Goal: Obtain resource: Obtain resource

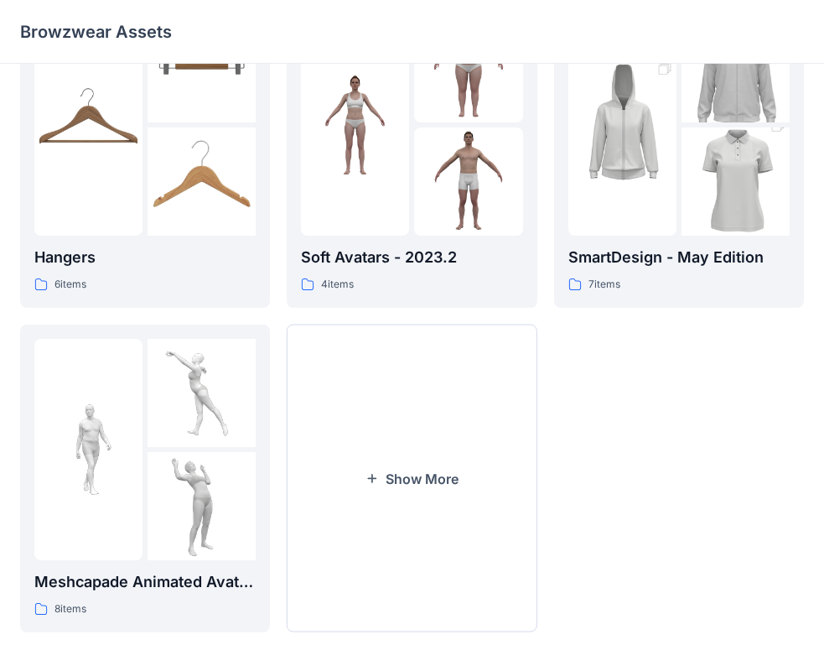
scroll to position [417, 0]
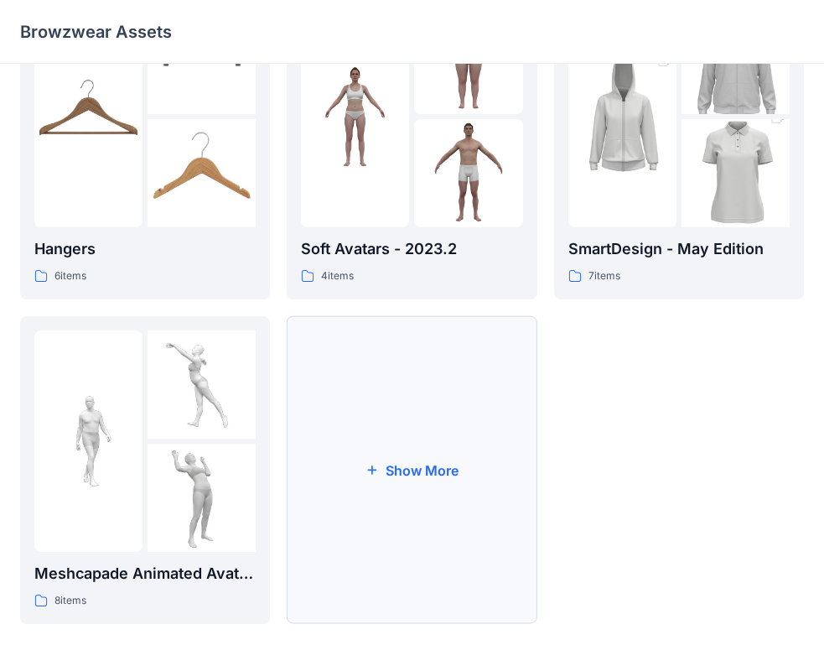
click at [426, 467] on button "Show More" at bounding box center [412, 470] width 250 height 308
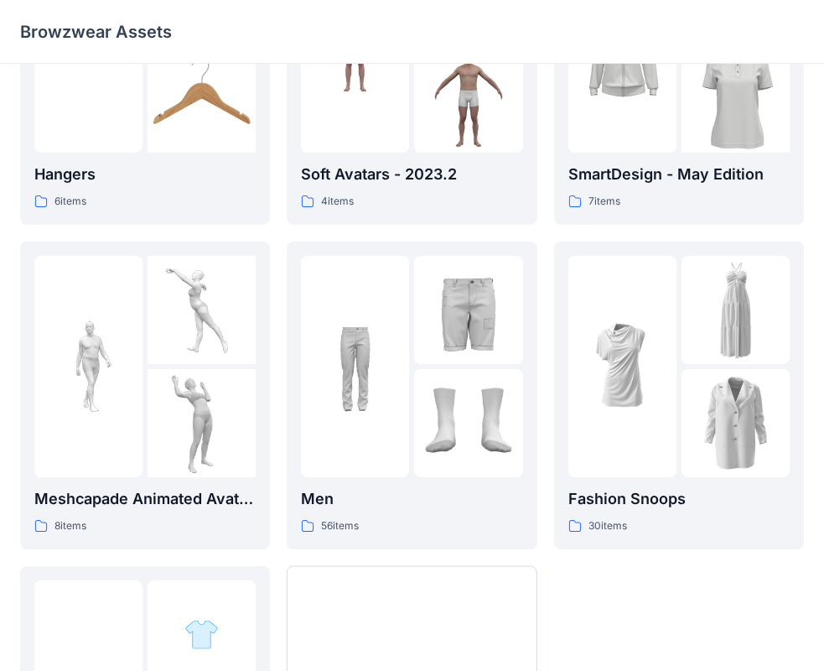
scroll to position [740, 0]
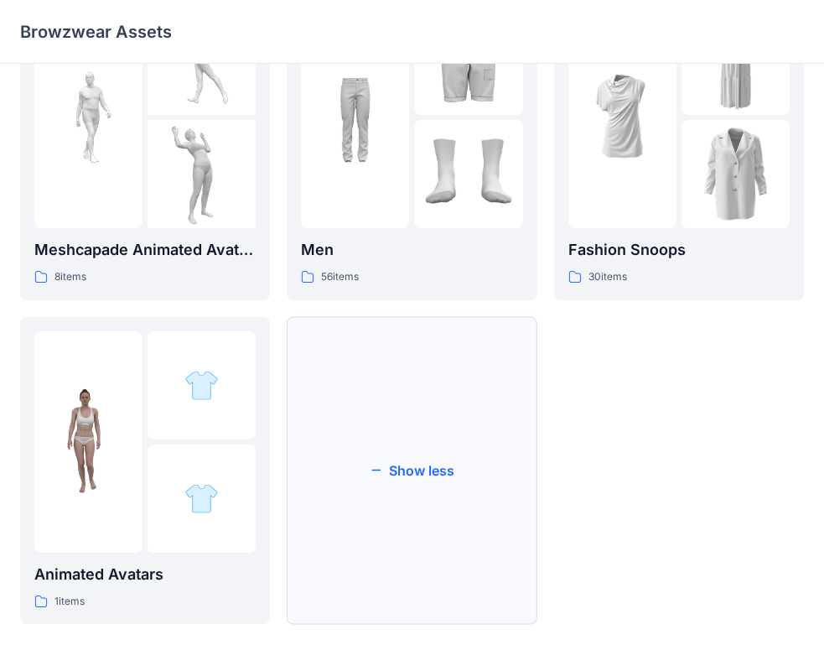
click at [417, 473] on button "Show less" at bounding box center [412, 471] width 250 height 308
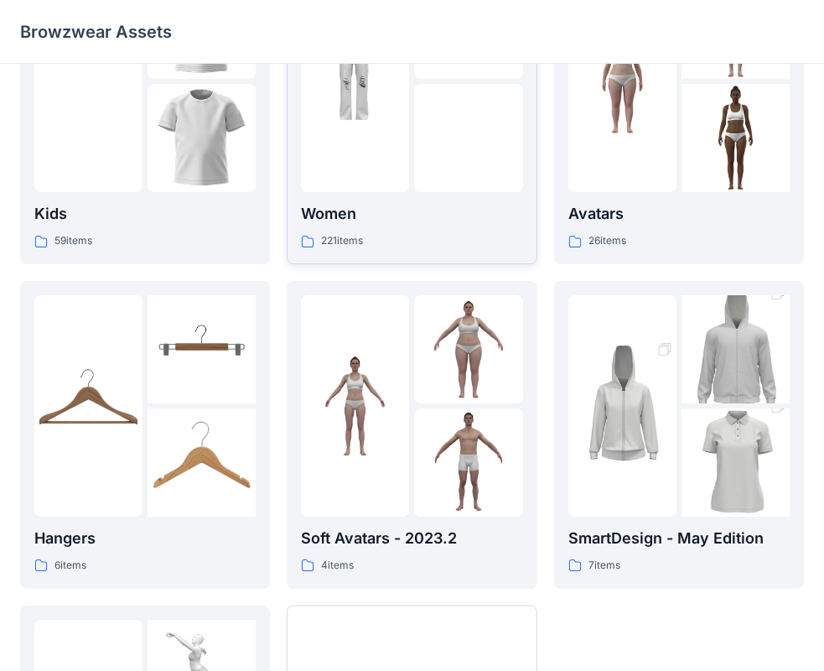
scroll to position [417, 0]
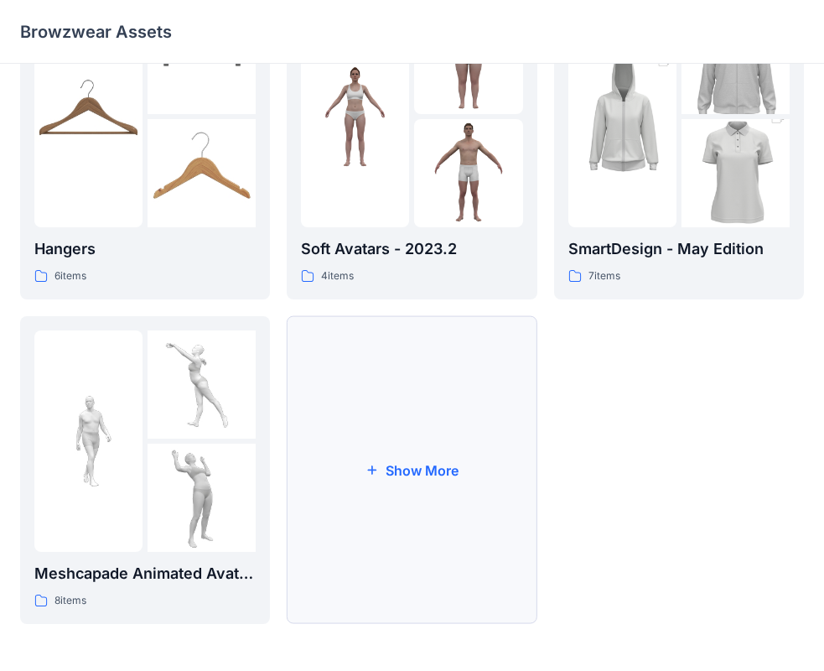
click at [433, 475] on button "Show More" at bounding box center [412, 470] width 250 height 308
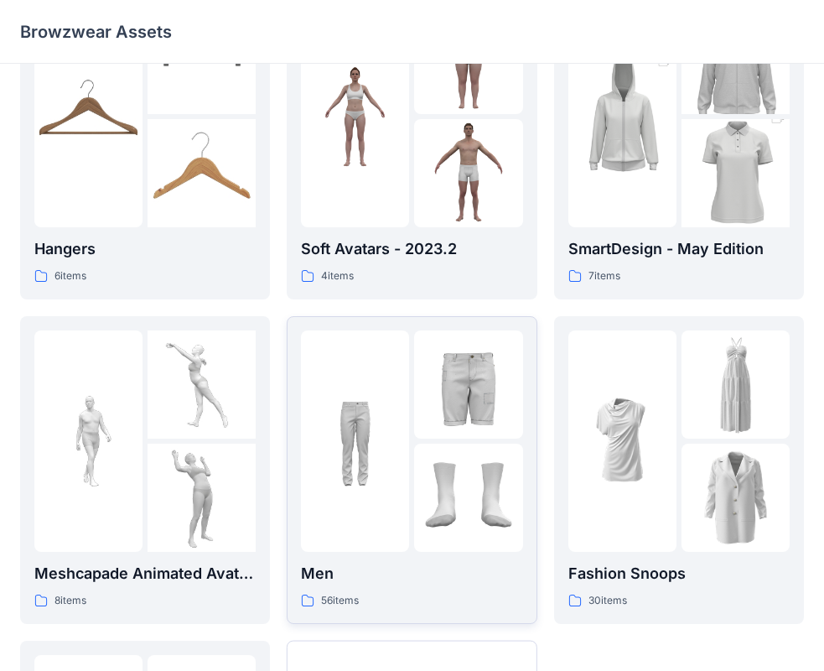
scroll to position [740, 0]
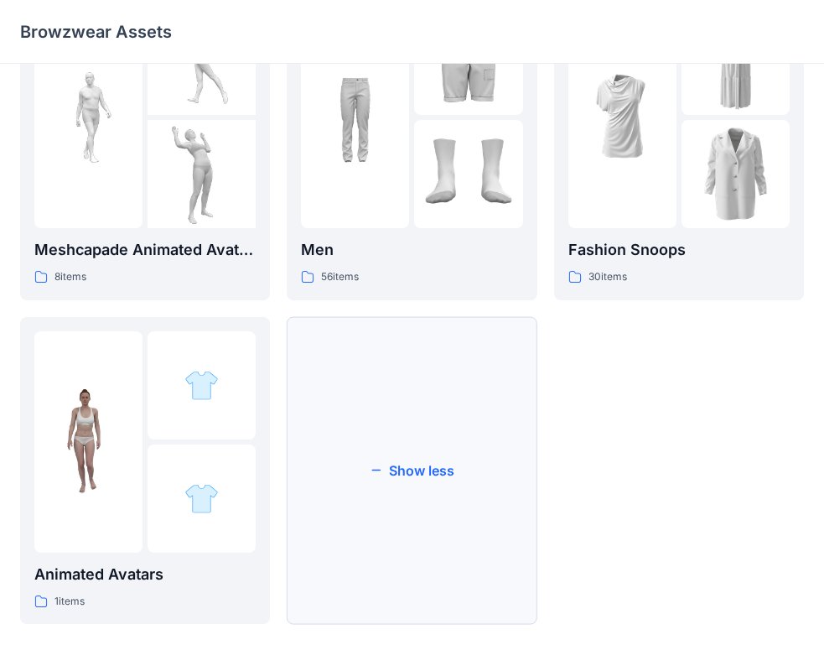
click at [429, 470] on button "Show less" at bounding box center [412, 471] width 250 height 308
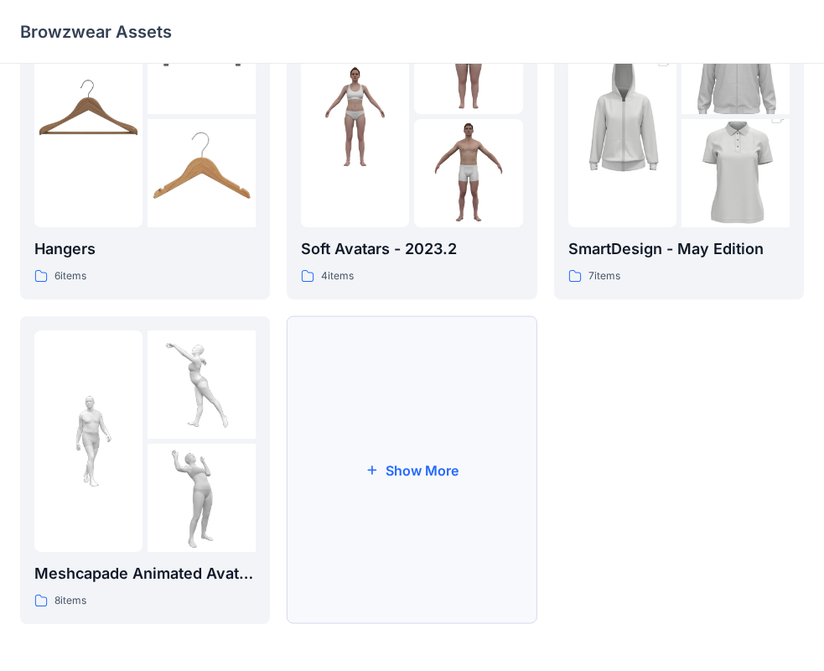
click at [418, 468] on button "Show More" at bounding box center [412, 470] width 250 height 308
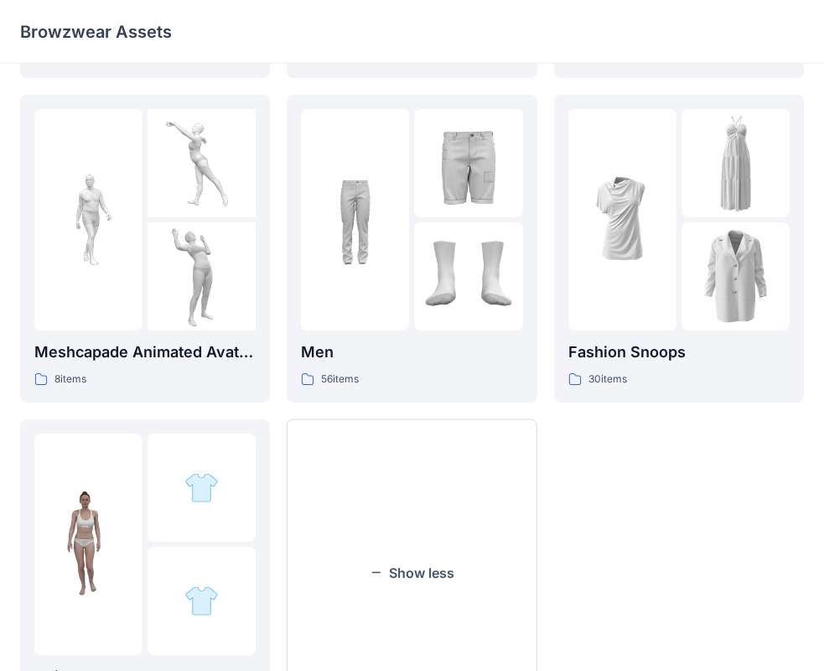
scroll to position [740, 0]
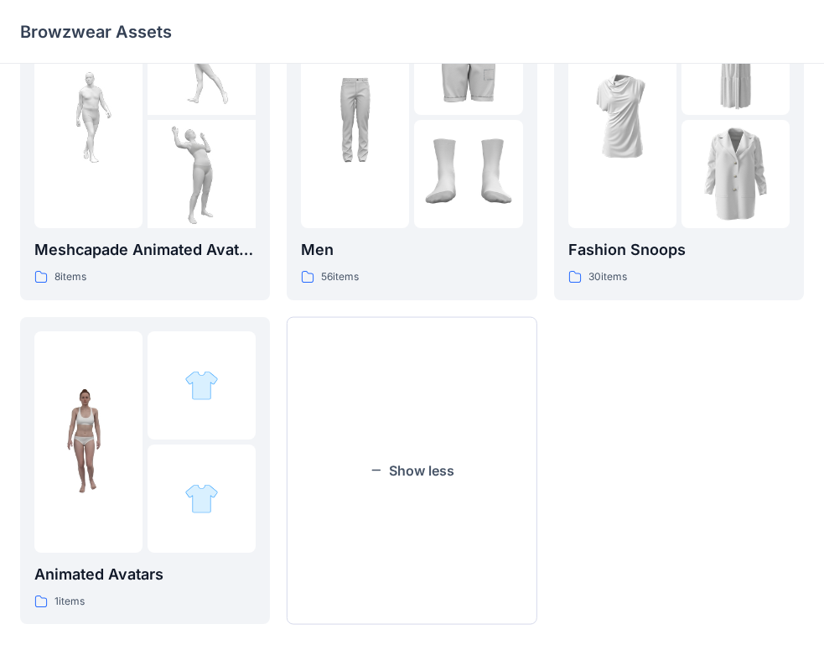
click at [418, 468] on button "Show less" at bounding box center [412, 471] width 250 height 308
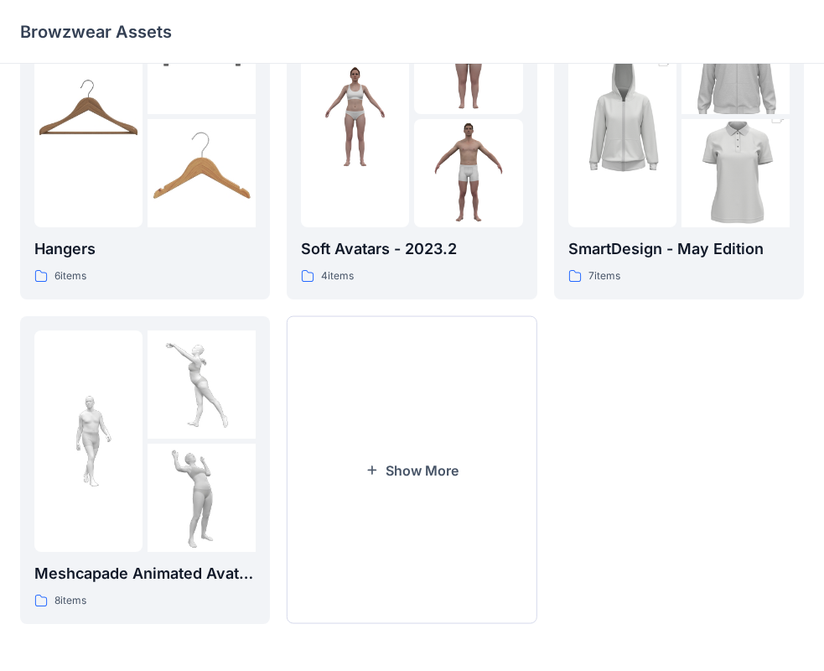
click at [418, 468] on button "Show More" at bounding box center [412, 470] width 250 height 308
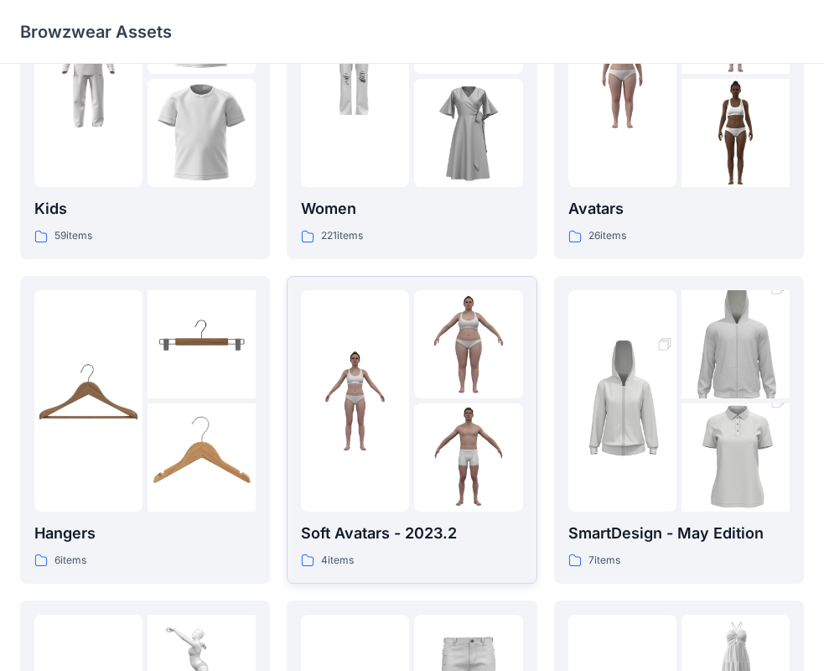
scroll to position [0, 0]
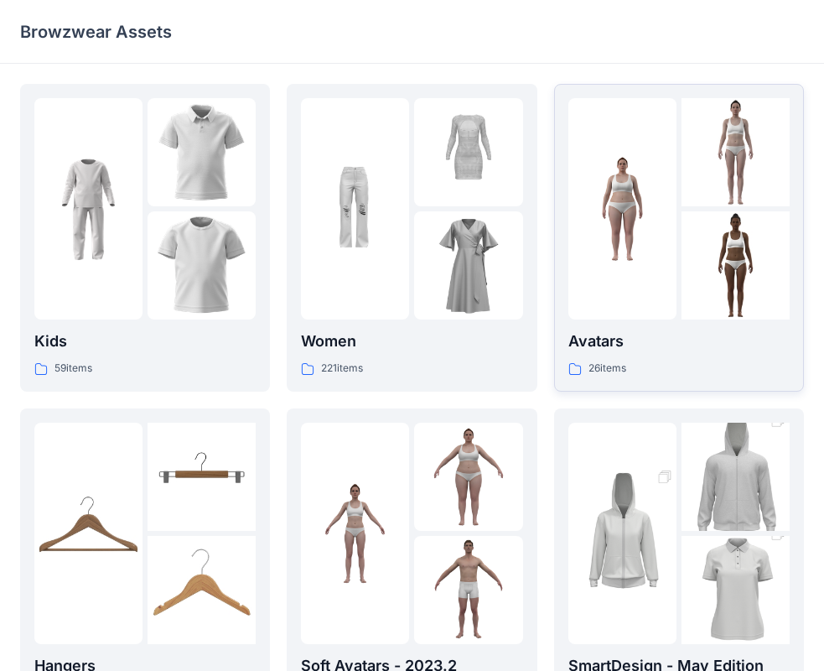
click at [606, 346] on p "Avatars" at bounding box center [678, 340] width 221 height 23
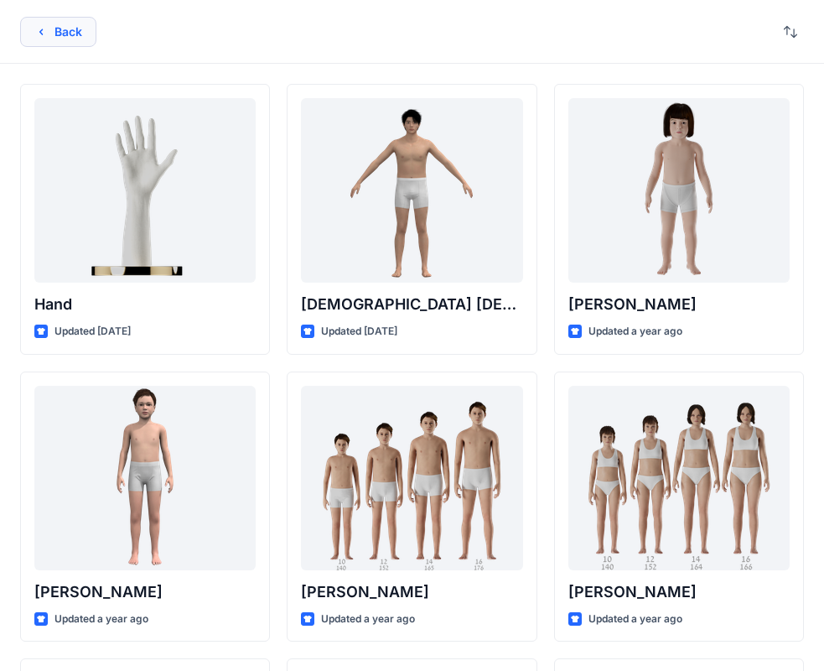
click at [21, 28] on button "Back" at bounding box center [58, 32] width 76 height 30
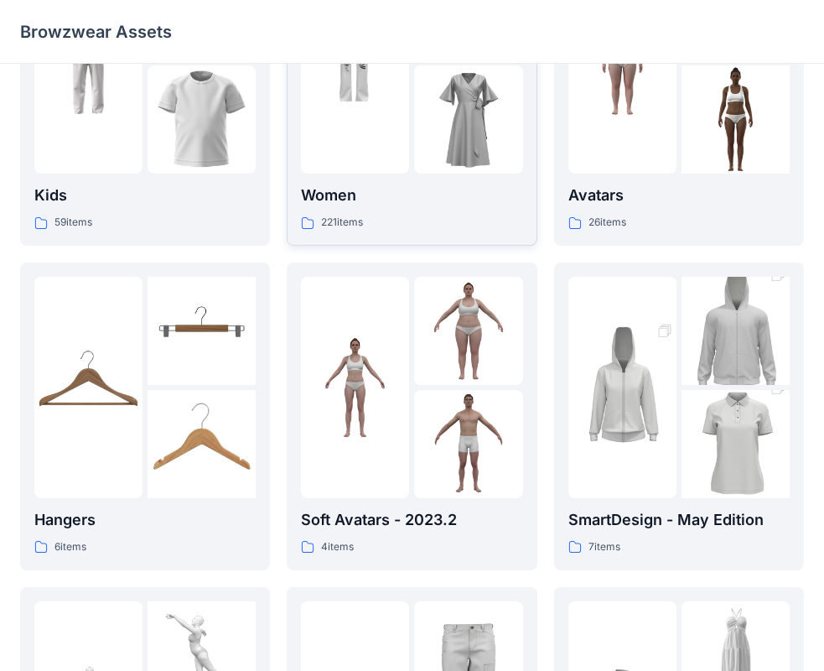
scroll to position [168, 0]
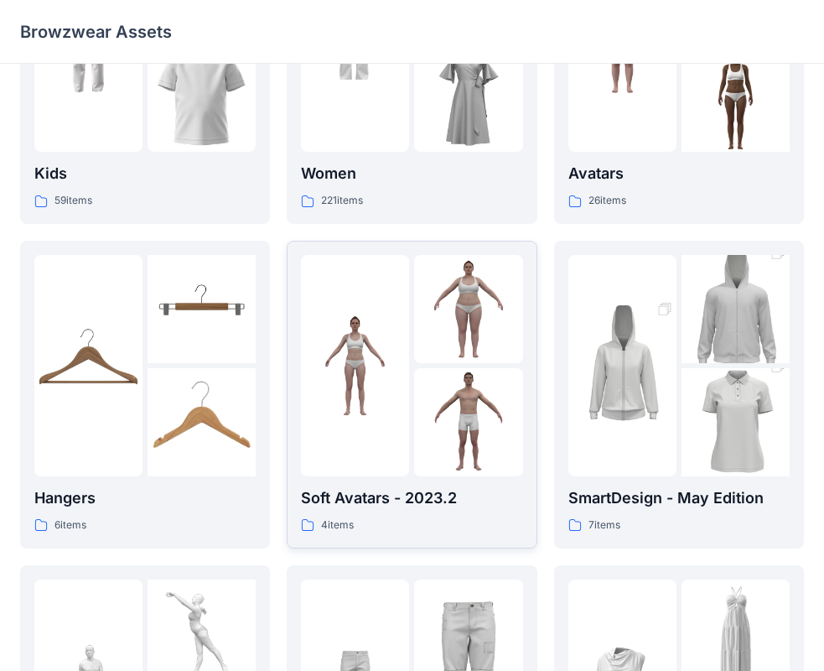
click at [373, 500] on p "Soft Avatars - 2023.2" at bounding box center [411, 497] width 221 height 23
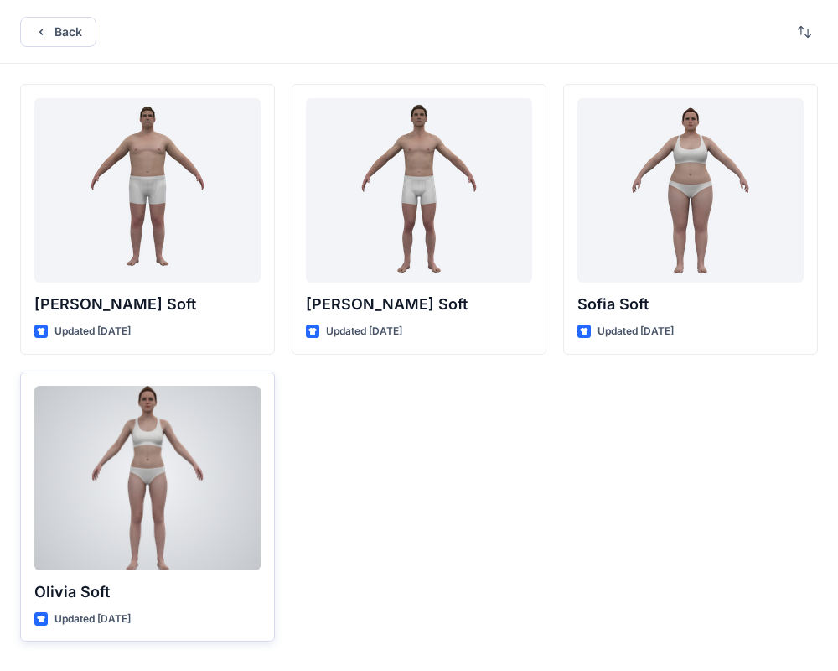
click at [44, 620] on icon at bounding box center [40, 618] width 13 height 13
click at [83, 590] on p "Olivia Soft" at bounding box center [147, 591] width 226 height 23
click at [198, 469] on div at bounding box center [147, 478] width 226 height 184
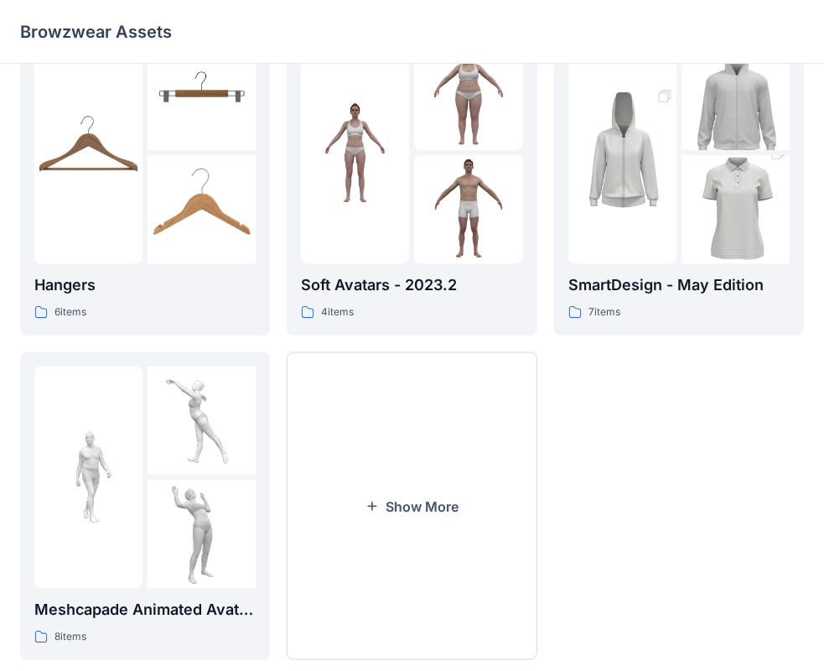
scroll to position [417, 0]
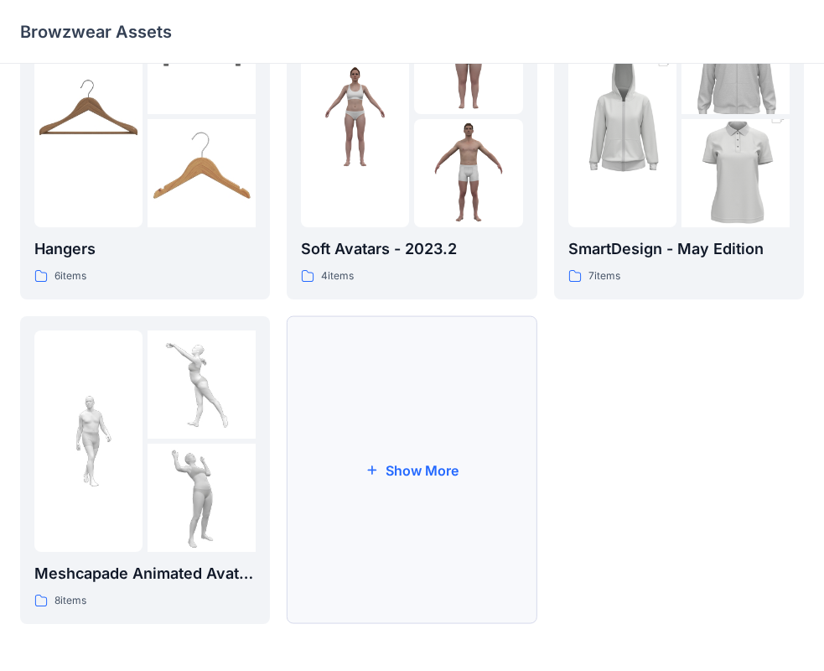
click at [419, 478] on button "Show More" at bounding box center [412, 470] width 250 height 308
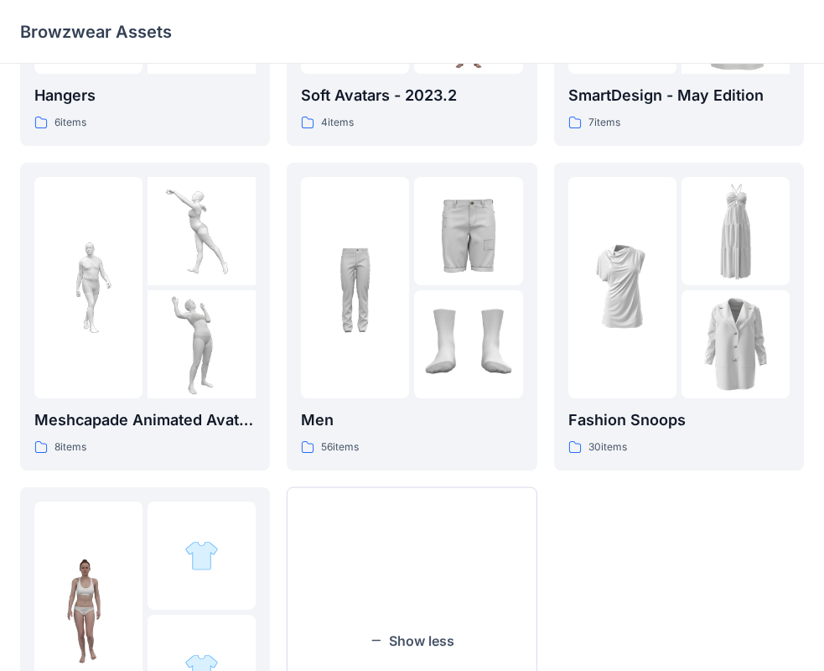
scroll to position [740, 0]
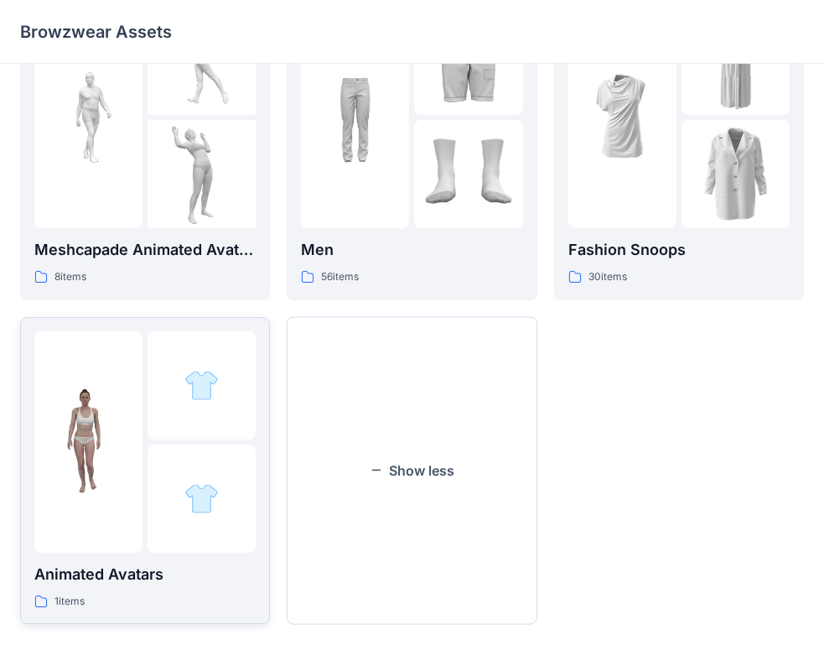
click at [160, 570] on p "Animated Avatars" at bounding box center [144, 573] width 221 height 23
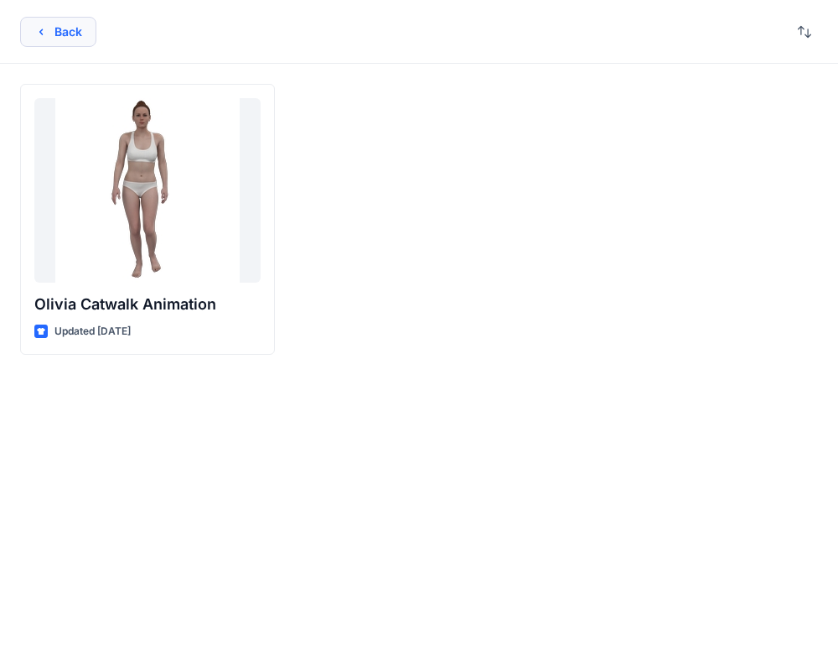
click at [55, 29] on button "Back" at bounding box center [58, 32] width 76 height 30
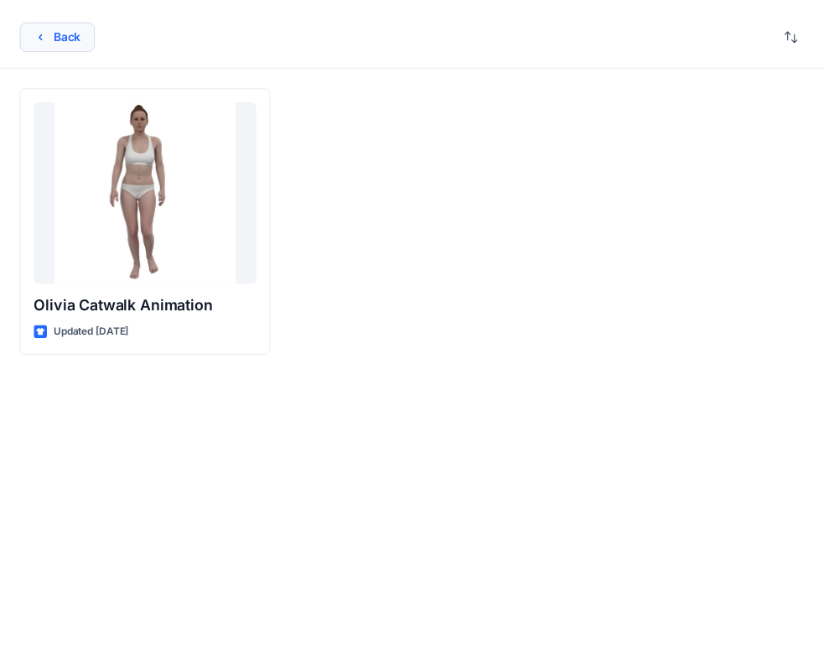
scroll to position [740, 0]
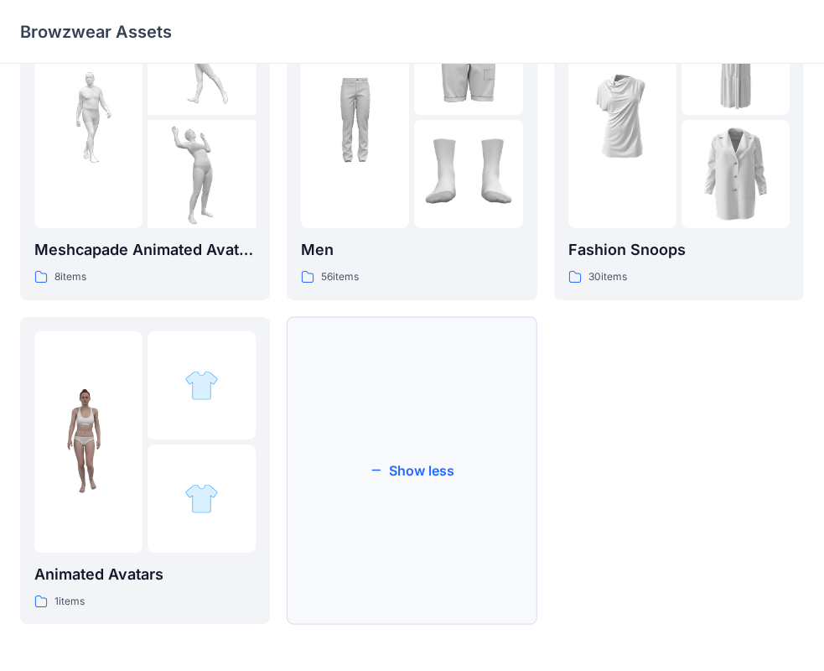
click at [416, 462] on button "Show less" at bounding box center [412, 471] width 250 height 308
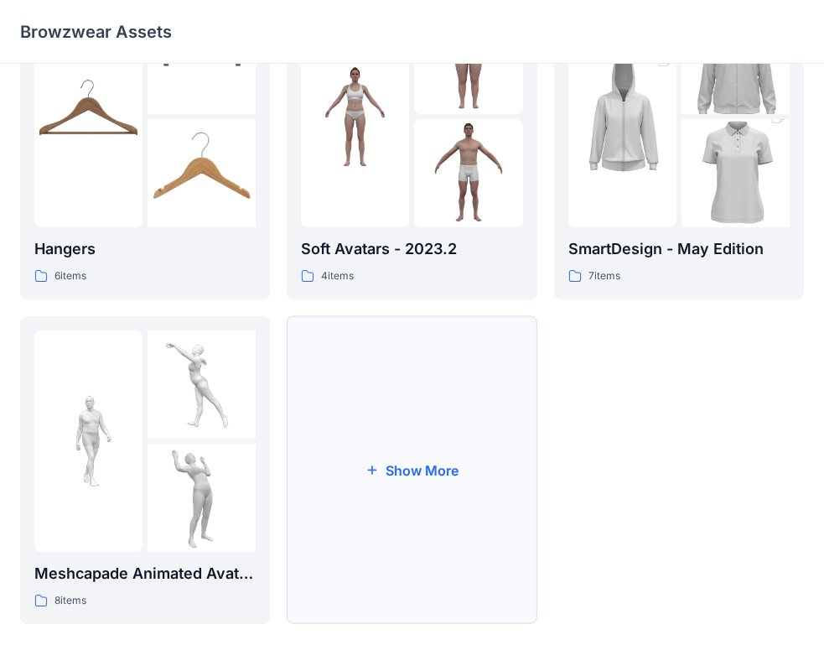
click at [405, 469] on button "Show More" at bounding box center [412, 470] width 250 height 308
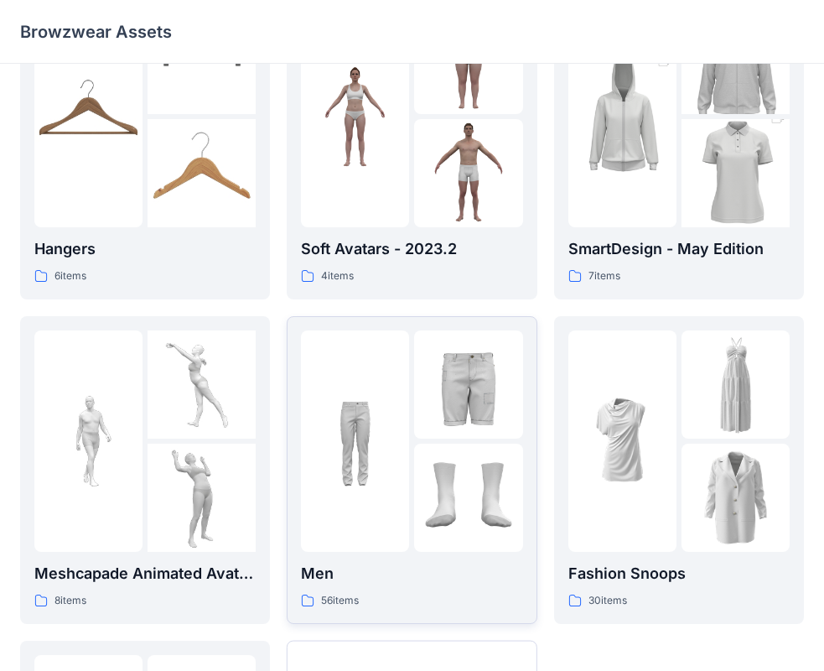
scroll to position [740, 0]
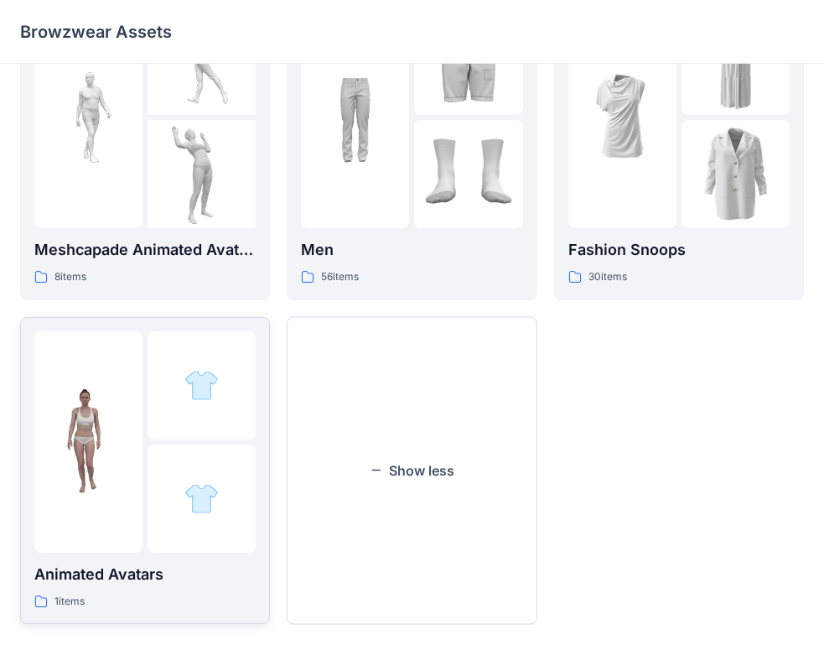
click at [131, 573] on p "Animated Avatars" at bounding box center [144, 573] width 221 height 23
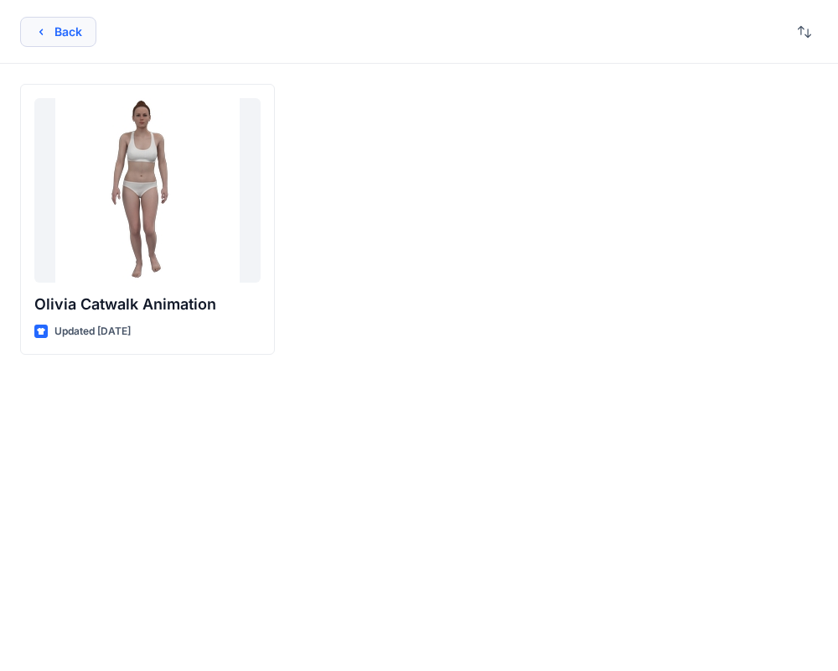
click at [42, 26] on icon "button" at bounding box center [40, 31] width 13 height 13
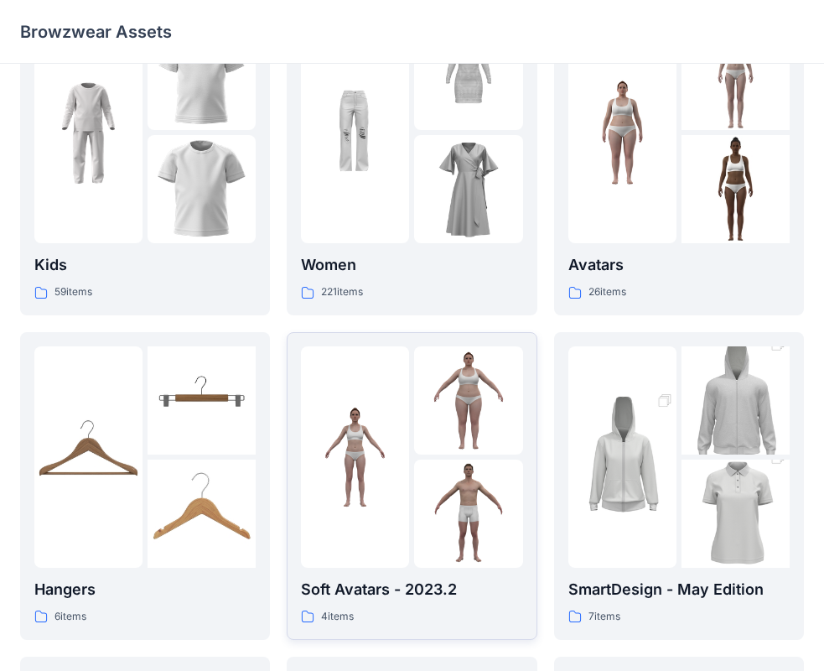
scroll to position [70, 0]
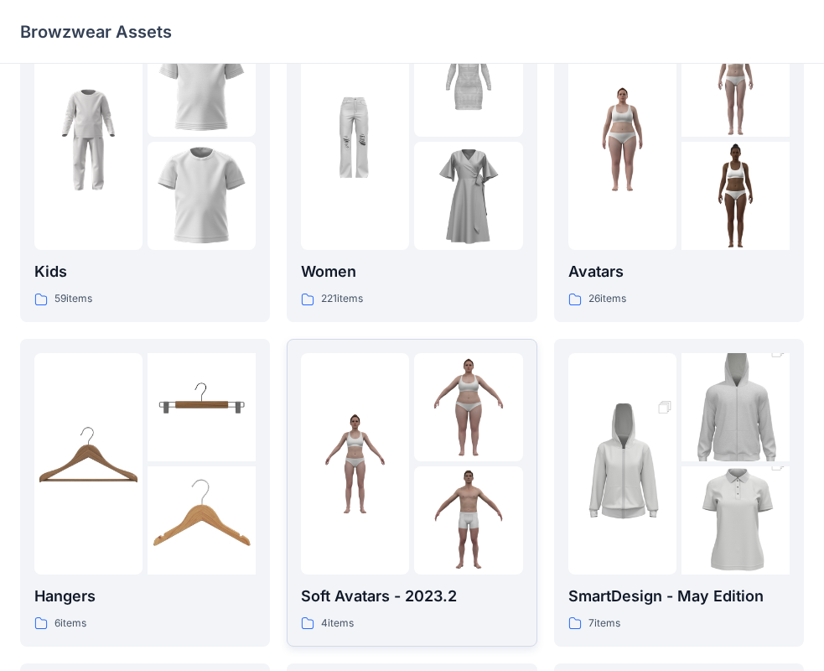
click at [395, 597] on p "Soft Avatars - 2023.2" at bounding box center [411, 595] width 221 height 23
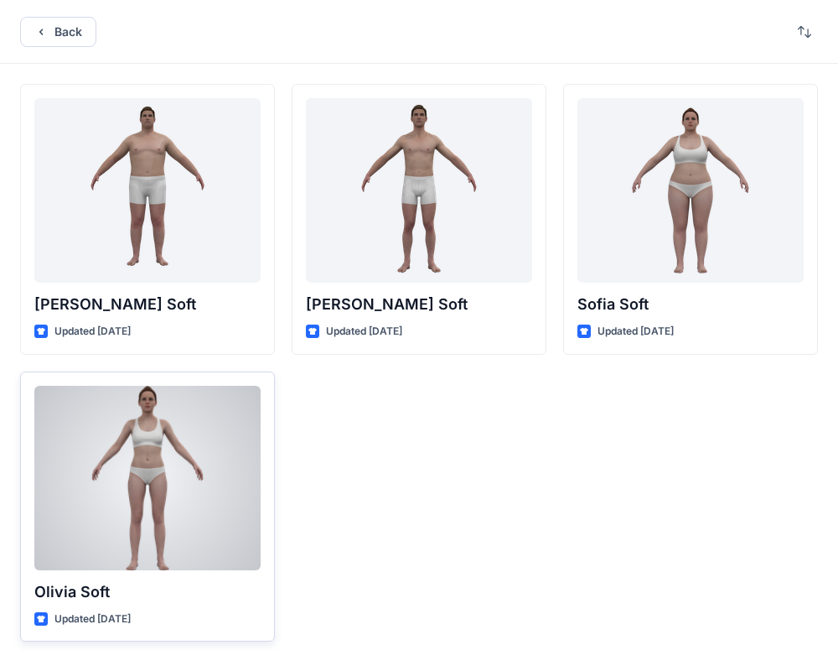
click at [123, 536] on div at bounding box center [147, 478] width 226 height 184
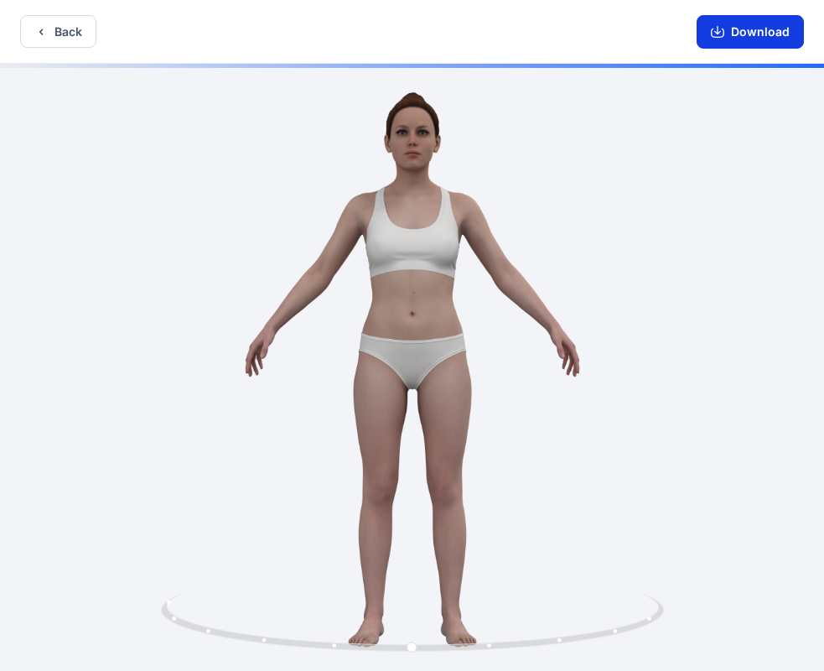
click at [743, 28] on button "Download" at bounding box center [750, 32] width 107 height 34
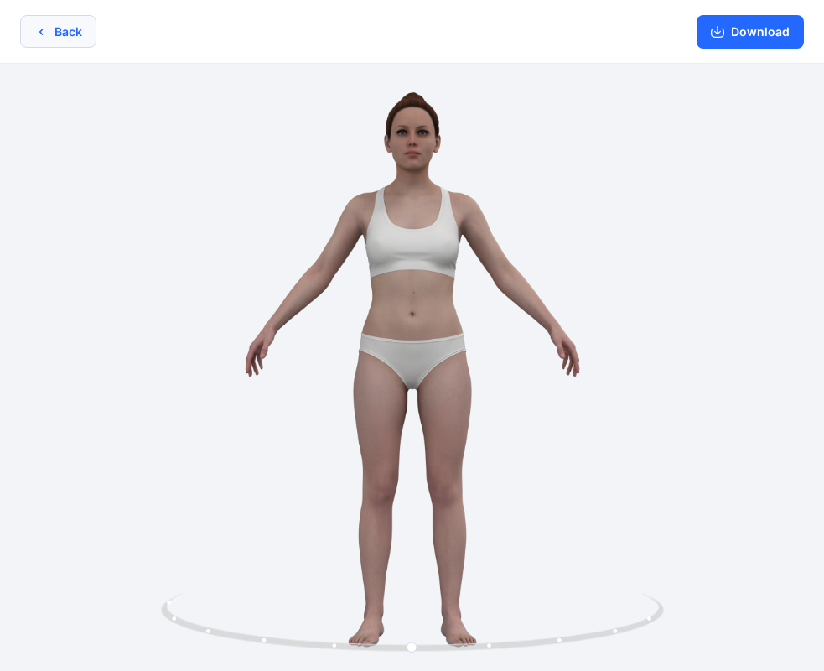
click at [75, 38] on button "Back" at bounding box center [58, 31] width 76 height 33
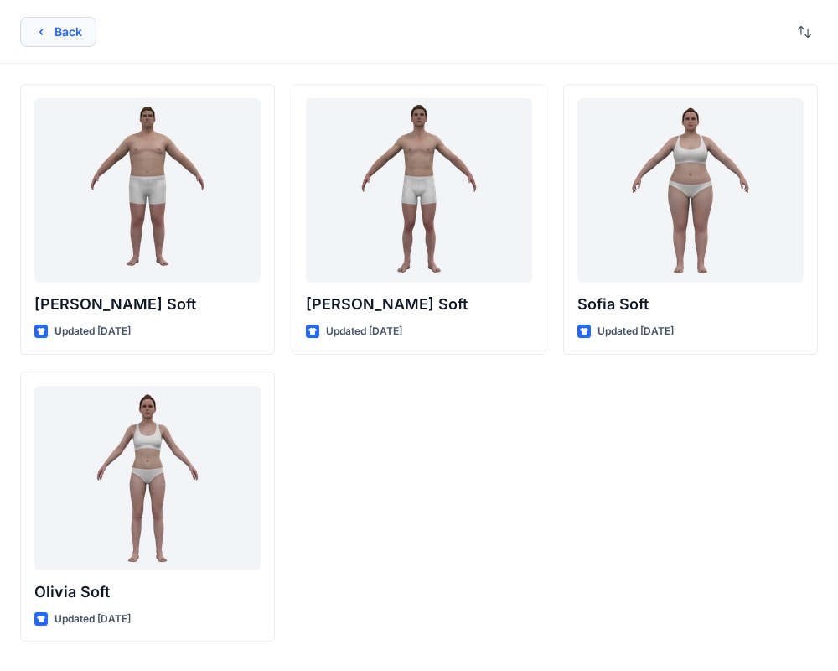
click at [54, 34] on button "Back" at bounding box center [58, 32] width 76 height 30
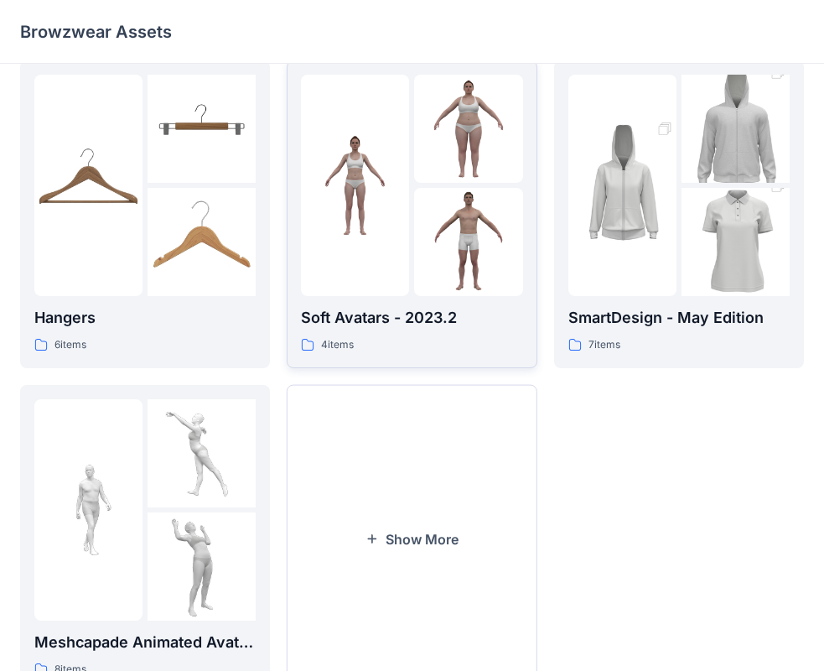
scroll to position [417, 0]
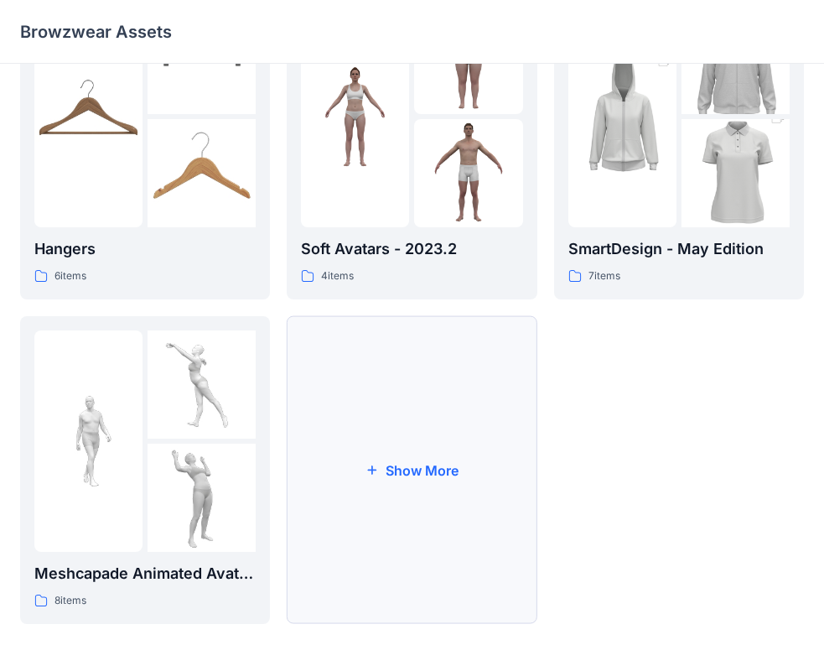
click at [431, 466] on button "Show More" at bounding box center [412, 470] width 250 height 308
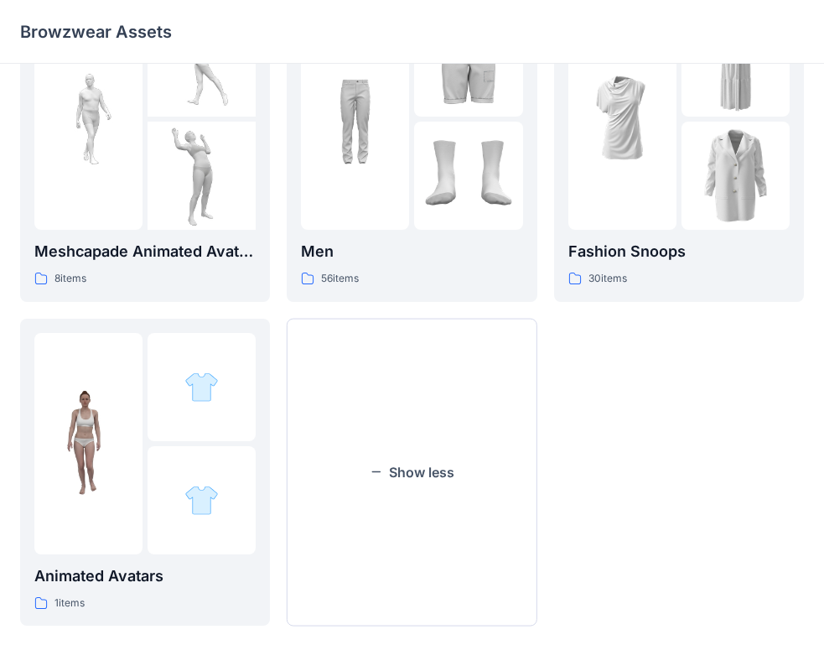
scroll to position [740, 0]
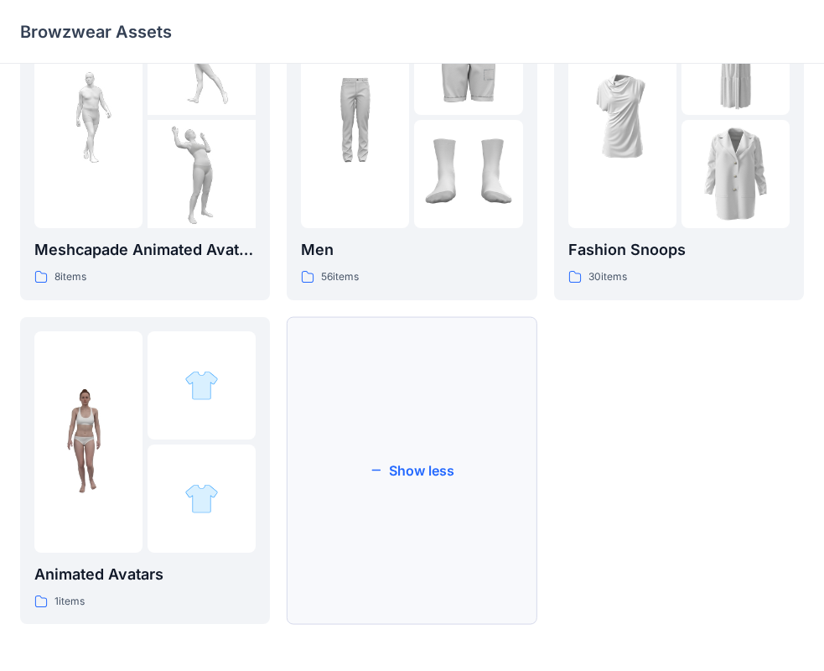
click at [417, 474] on button "Show less" at bounding box center [412, 471] width 250 height 308
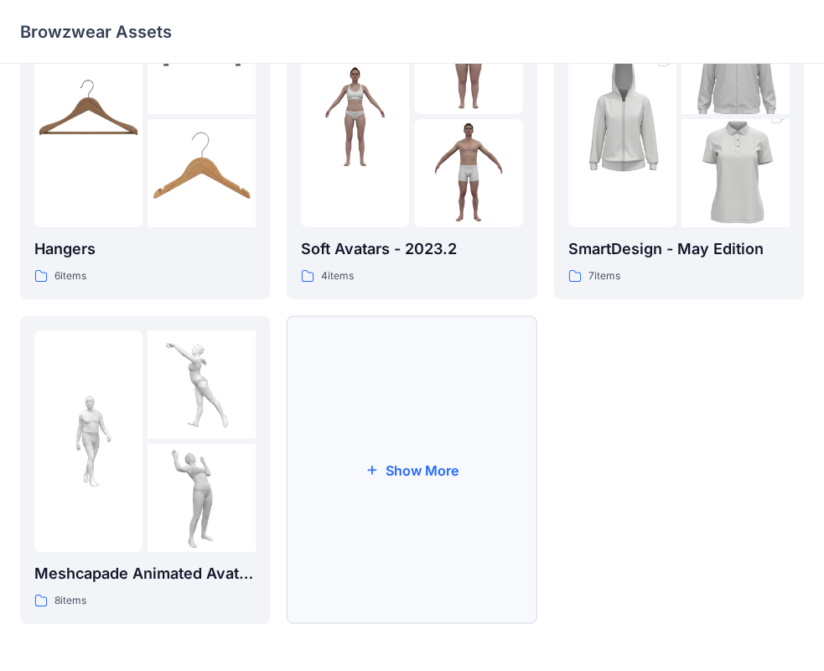
click at [417, 474] on button "Show More" at bounding box center [412, 470] width 250 height 308
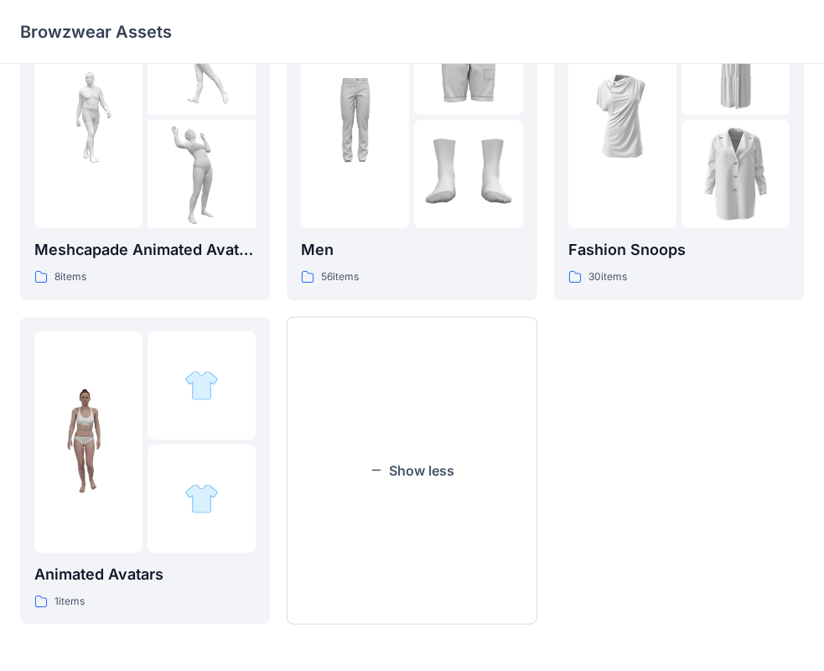
click at [417, 474] on button "Show less" at bounding box center [412, 471] width 250 height 308
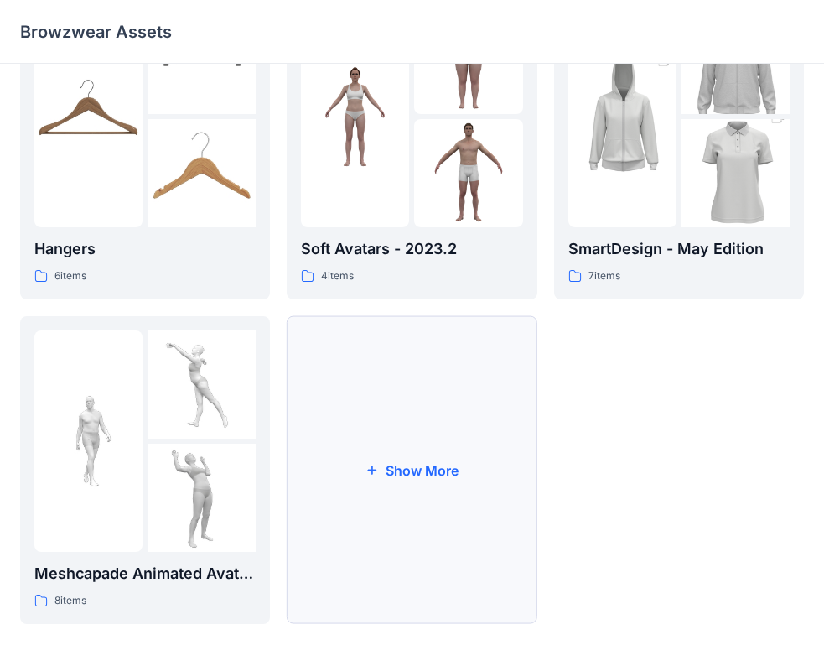
click at [392, 470] on button "Show More" at bounding box center [412, 470] width 250 height 308
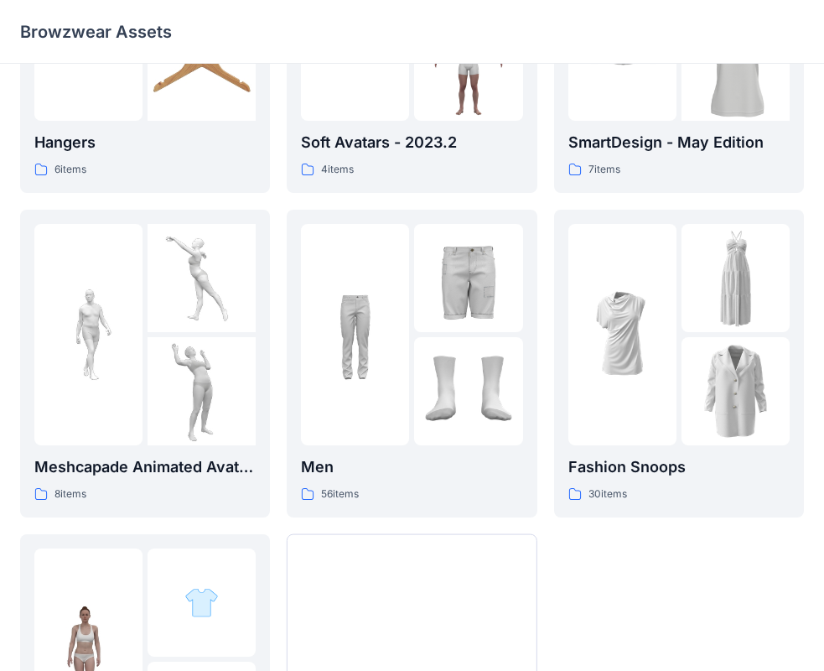
scroll to position [740, 0]
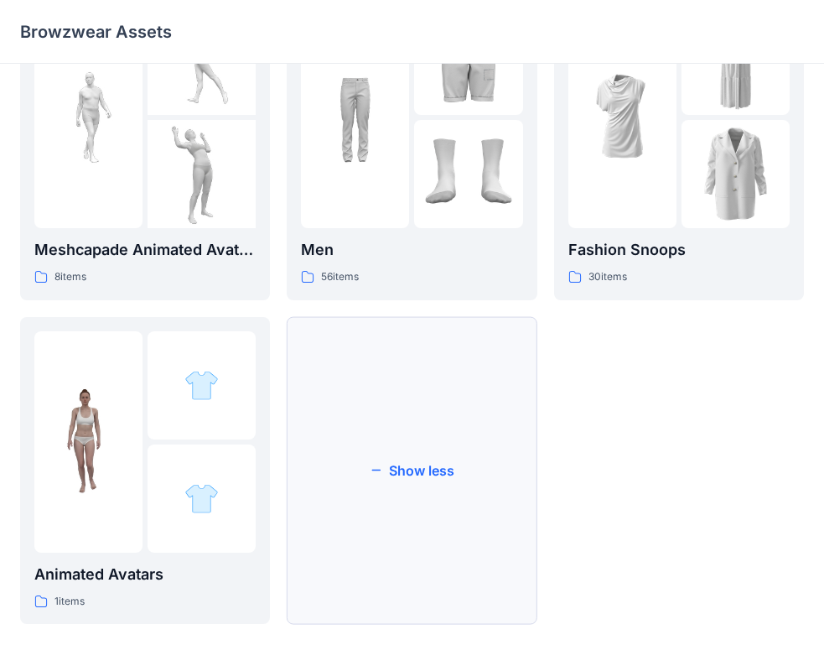
click at [415, 476] on button "Show less" at bounding box center [412, 471] width 250 height 308
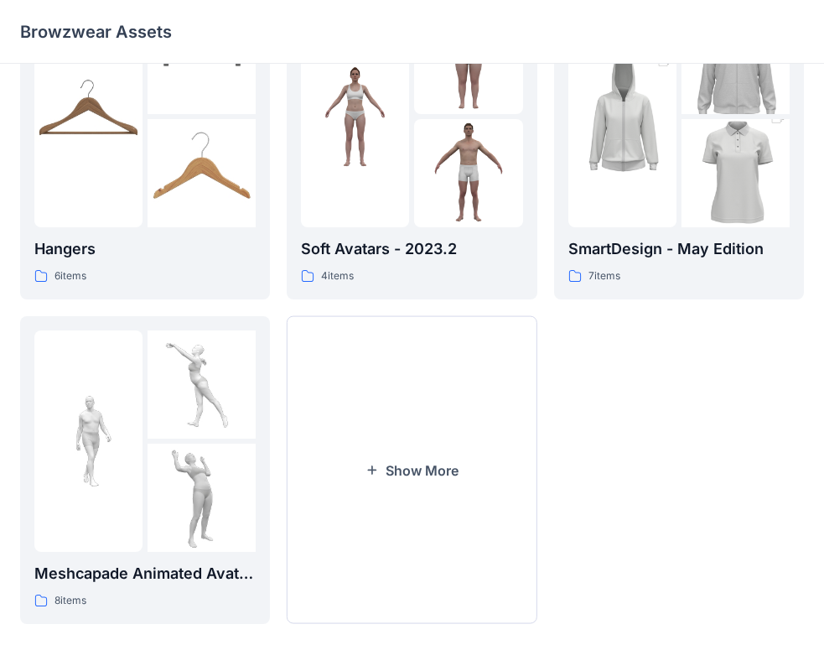
scroll to position [417, 0]
click at [409, 471] on button "Show More" at bounding box center [412, 470] width 250 height 308
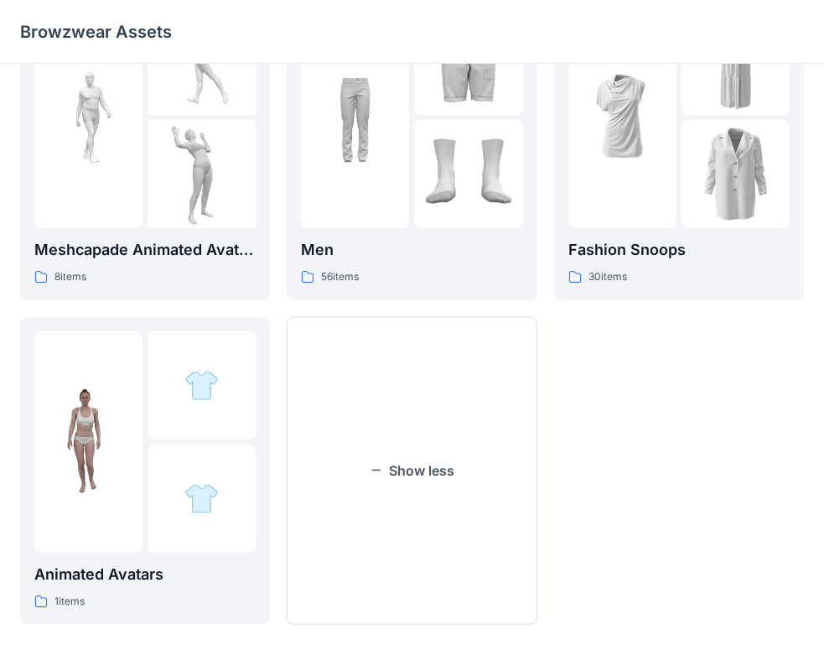
click at [409, 471] on button "Show less" at bounding box center [412, 471] width 250 height 308
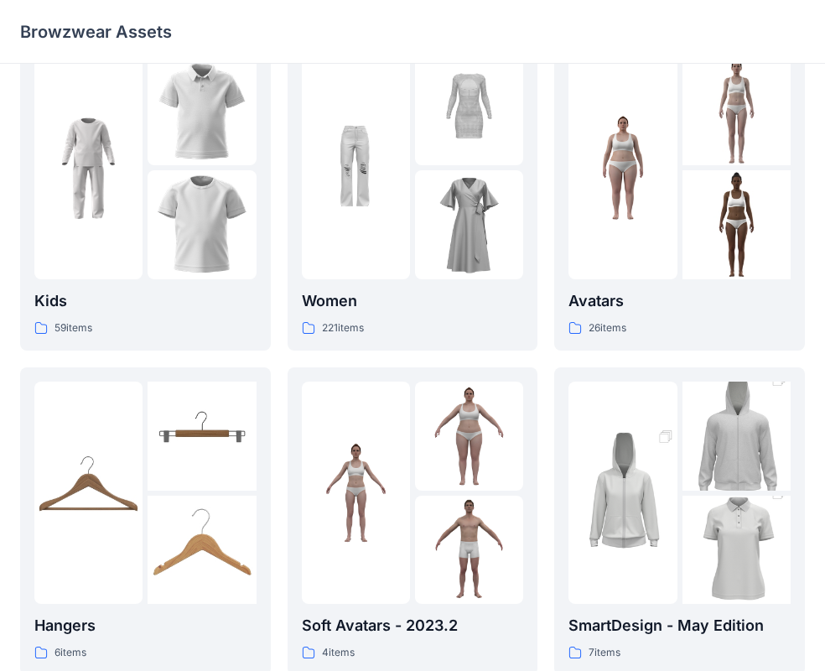
scroll to position [0, 0]
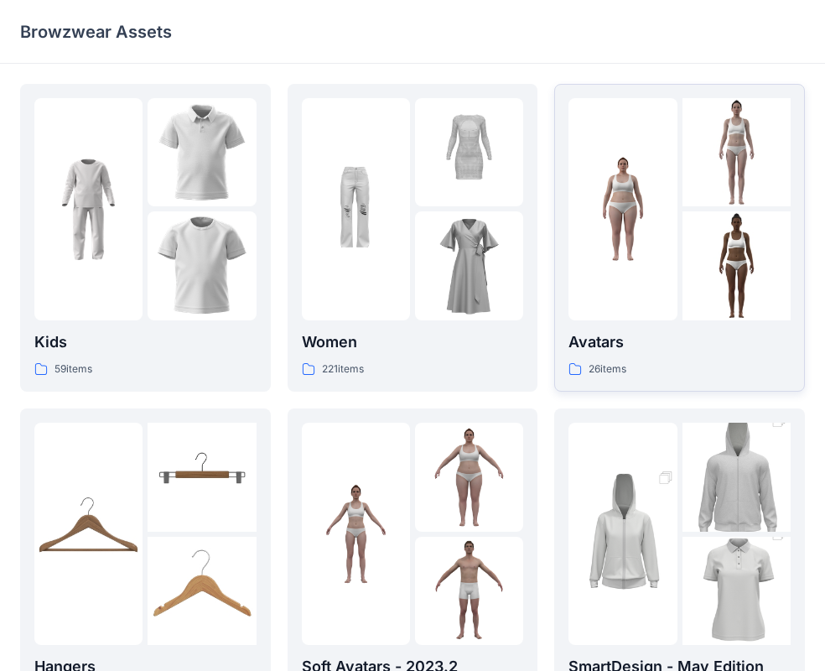
click at [616, 342] on p "Avatars" at bounding box center [679, 341] width 222 height 23
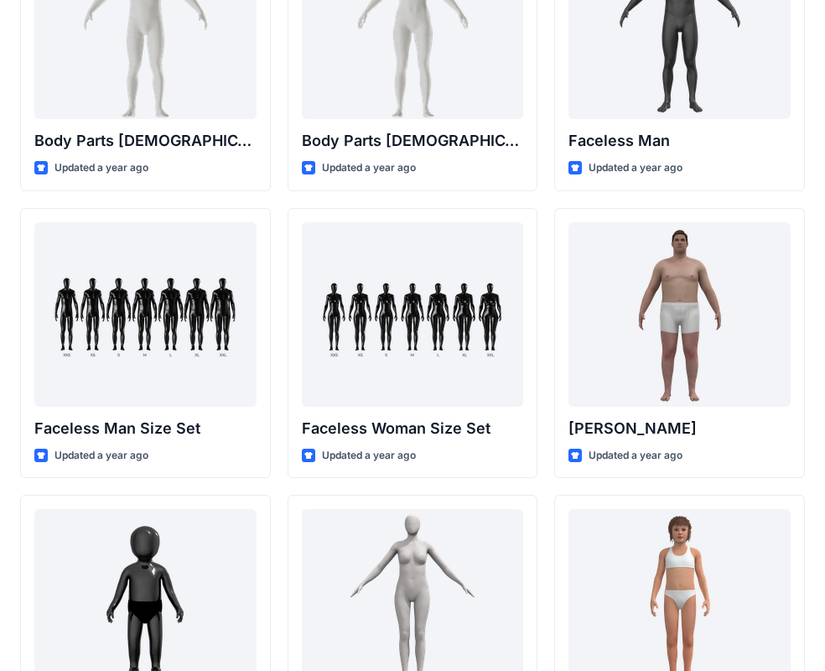
scroll to position [754, 0]
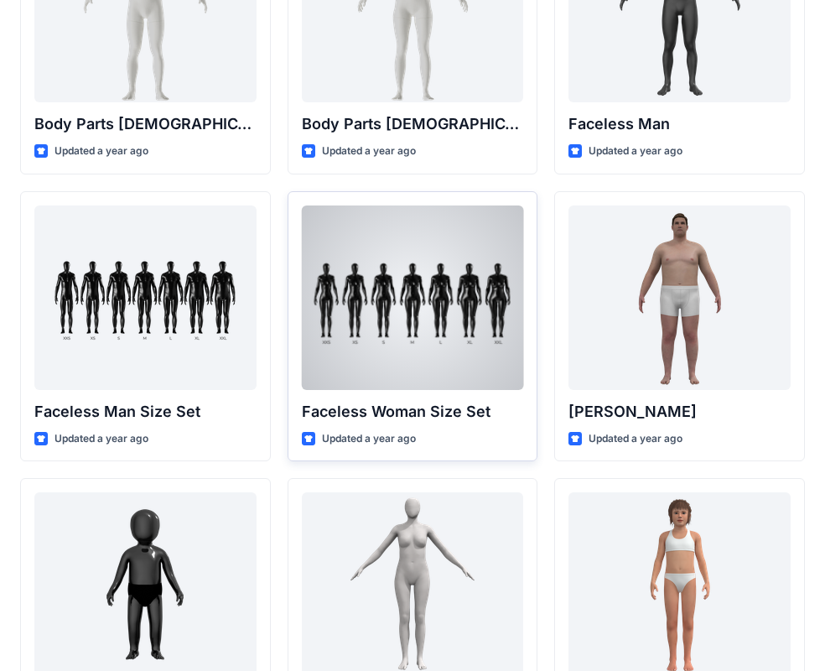
click at [401, 303] on div at bounding box center [413, 297] width 222 height 184
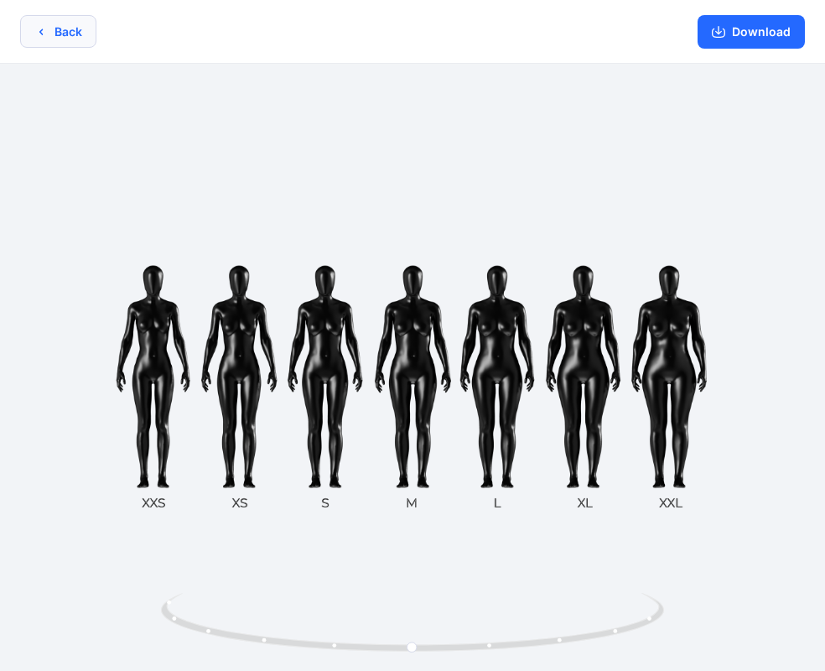
click at [59, 33] on button "Back" at bounding box center [58, 31] width 76 height 33
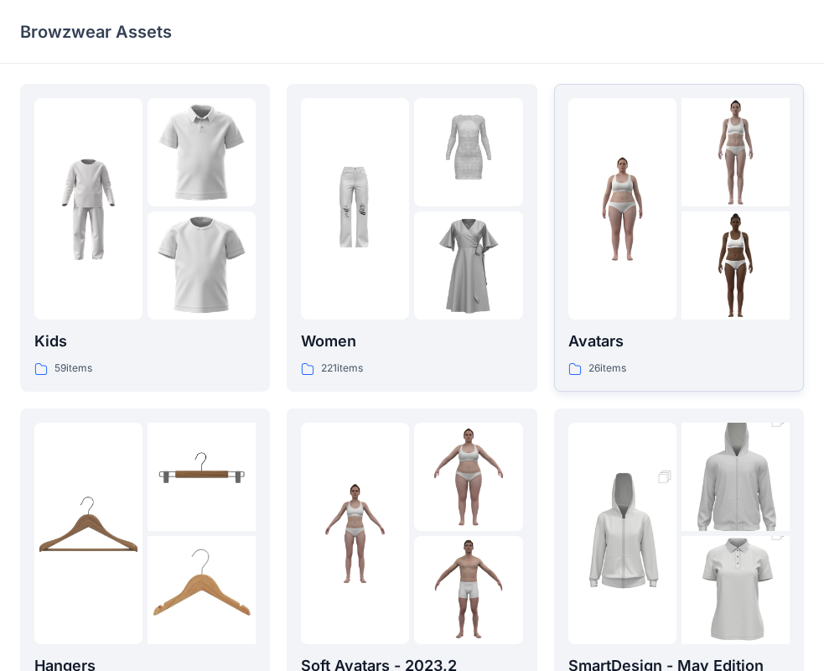
click at [611, 340] on p "Avatars" at bounding box center [678, 340] width 221 height 23
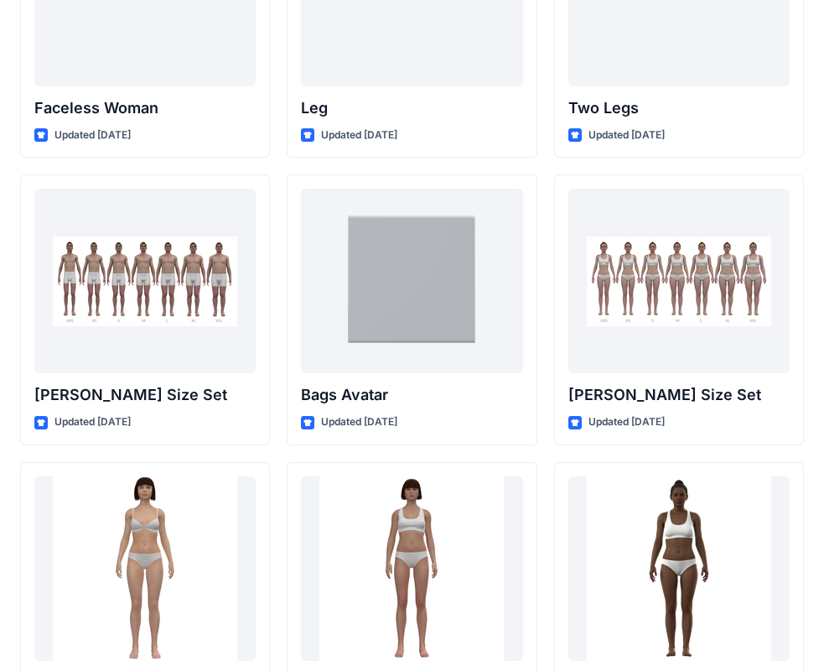
scroll to position [1582, 0]
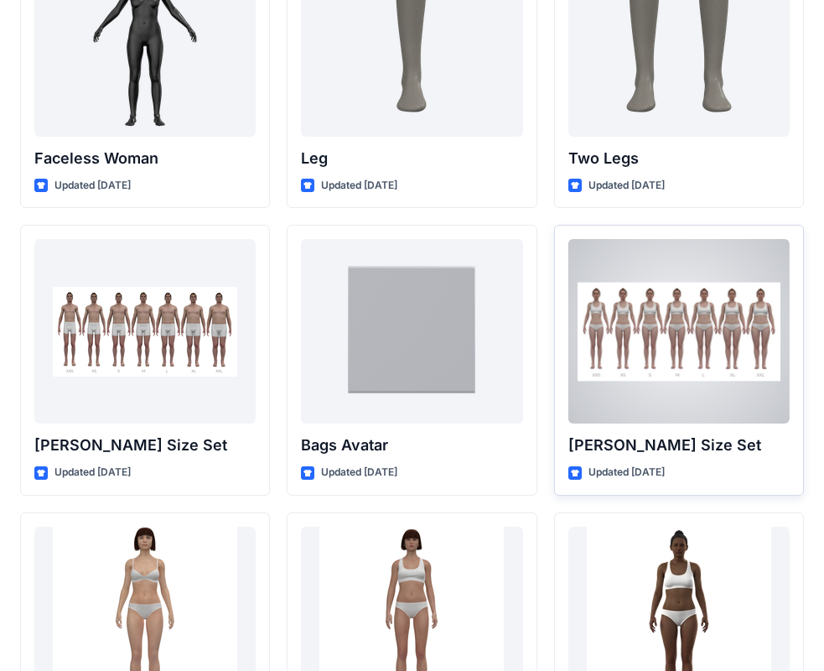
click at [663, 346] on div at bounding box center [678, 331] width 221 height 184
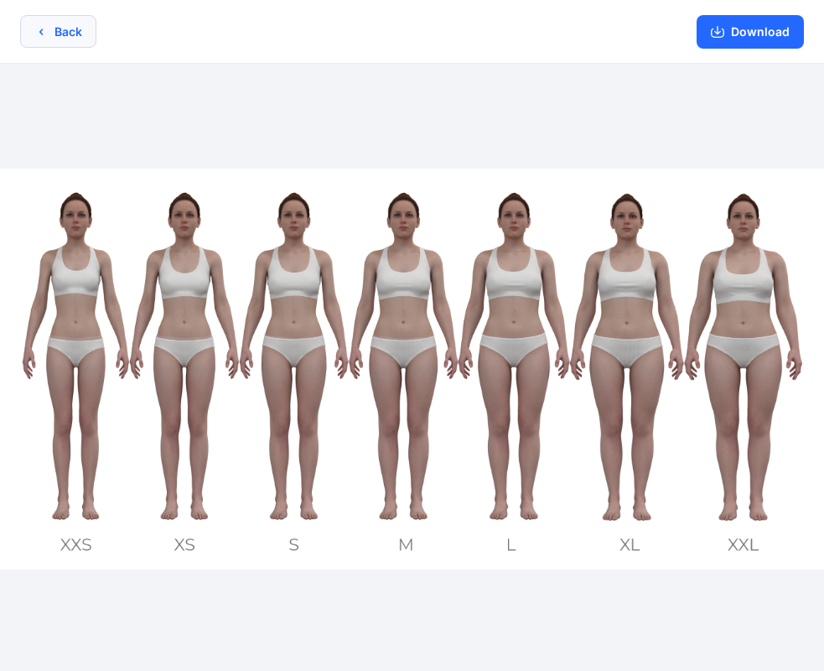
click at [59, 33] on button "Back" at bounding box center [58, 31] width 76 height 33
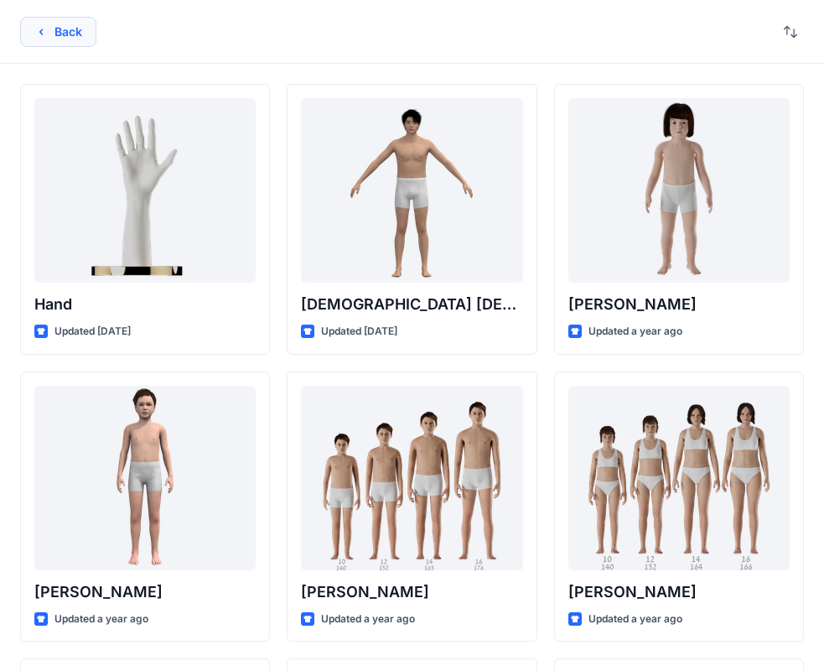
click at [85, 35] on button "Back" at bounding box center [58, 32] width 76 height 30
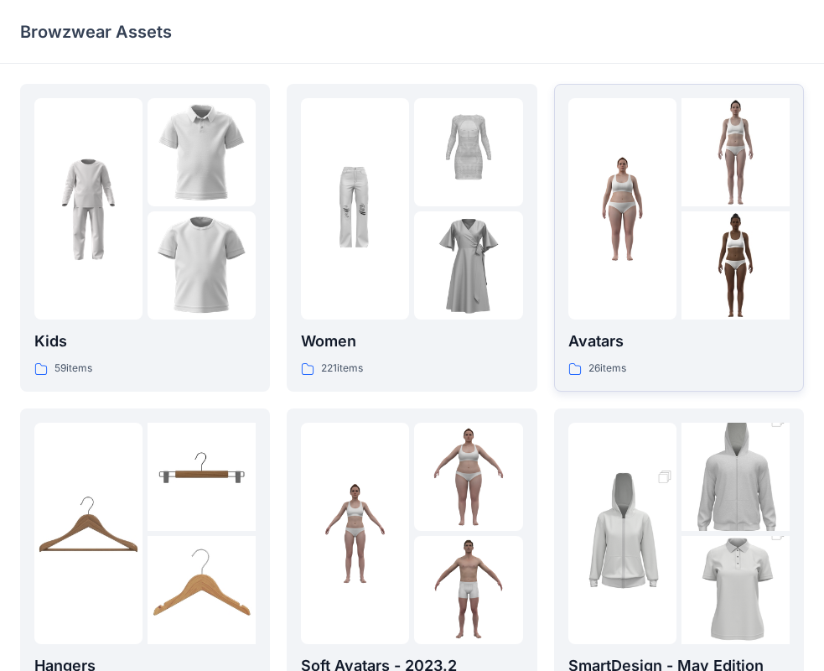
click at [606, 346] on p "Avatars" at bounding box center [678, 340] width 221 height 23
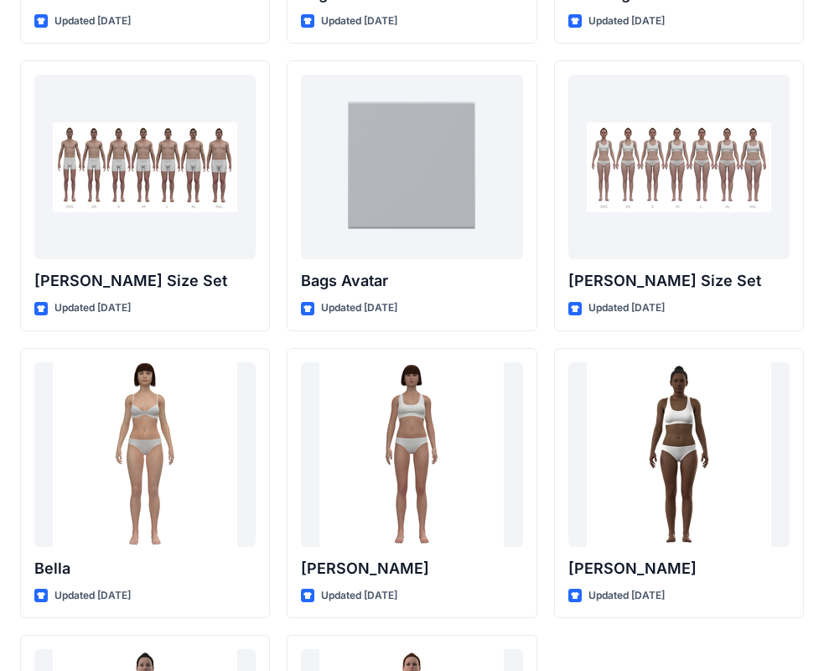
scroll to position [1760, 0]
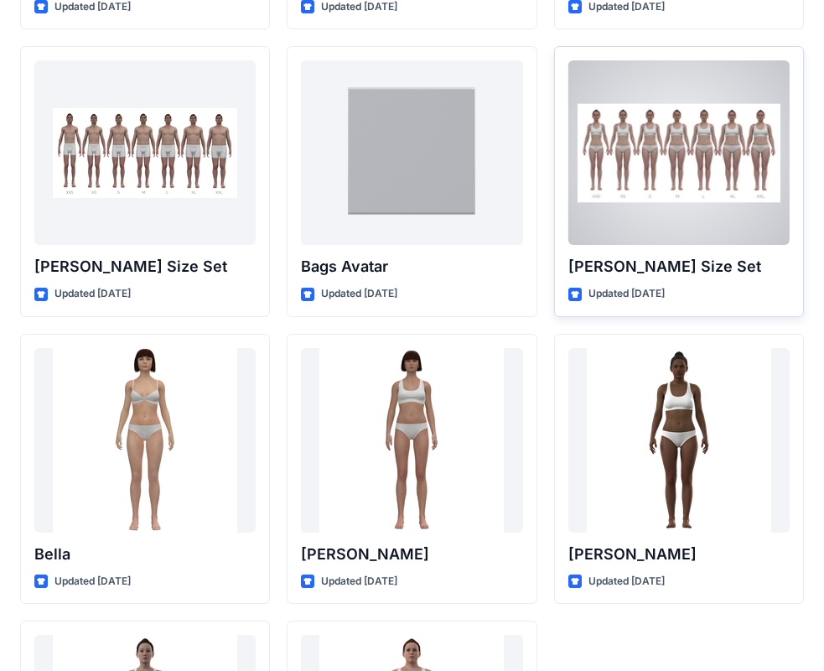
click at [644, 222] on div at bounding box center [678, 152] width 221 height 184
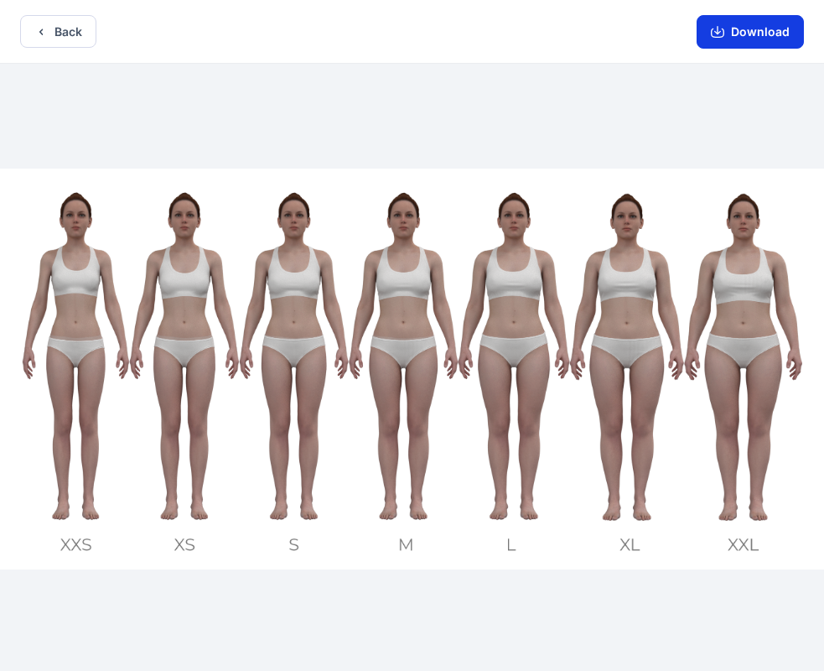
click at [768, 29] on button "Download" at bounding box center [750, 32] width 107 height 34
click at [81, 26] on button "Back" at bounding box center [58, 31] width 76 height 33
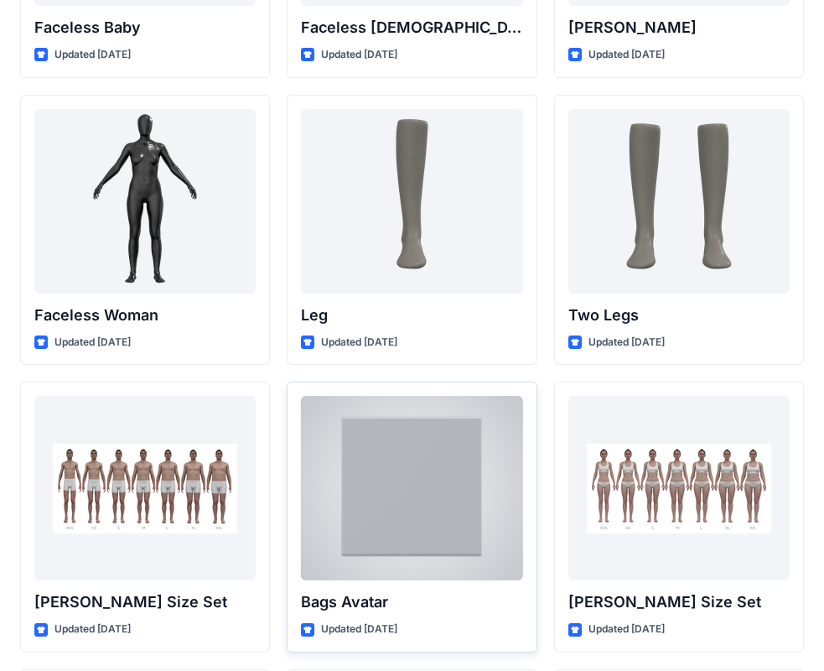
scroll to position [1090, 0]
